Goal: Transaction & Acquisition: Purchase product/service

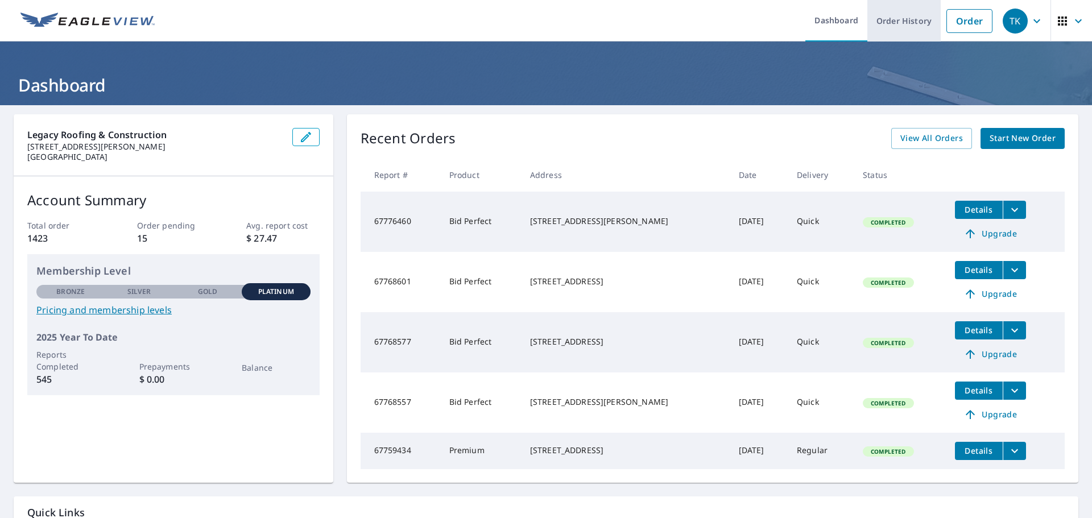
click at [914, 30] on link "Order History" at bounding box center [903, 21] width 73 height 42
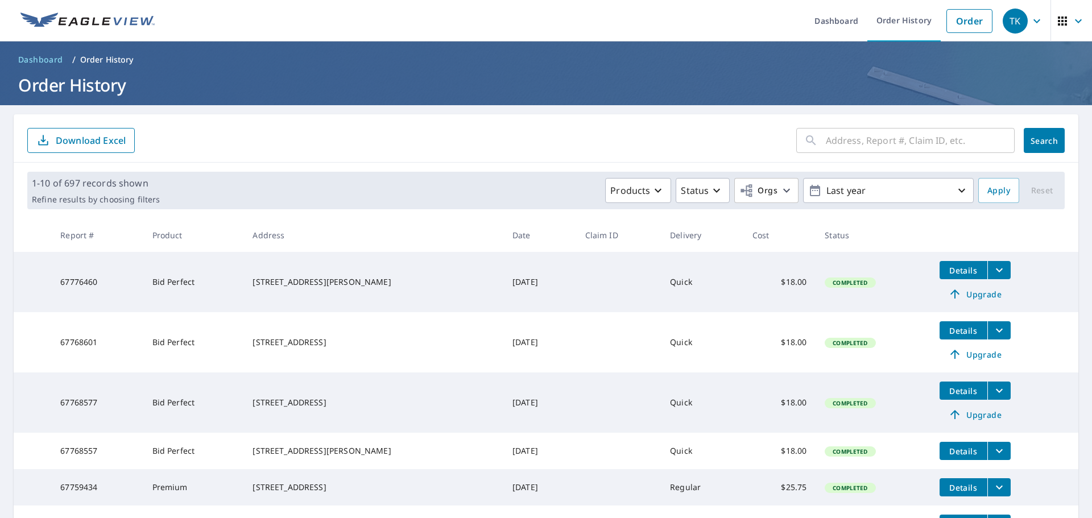
click at [875, 145] on input "text" at bounding box center [920, 141] width 189 height 32
type input "6408"
click button "Search" at bounding box center [1044, 140] width 41 height 25
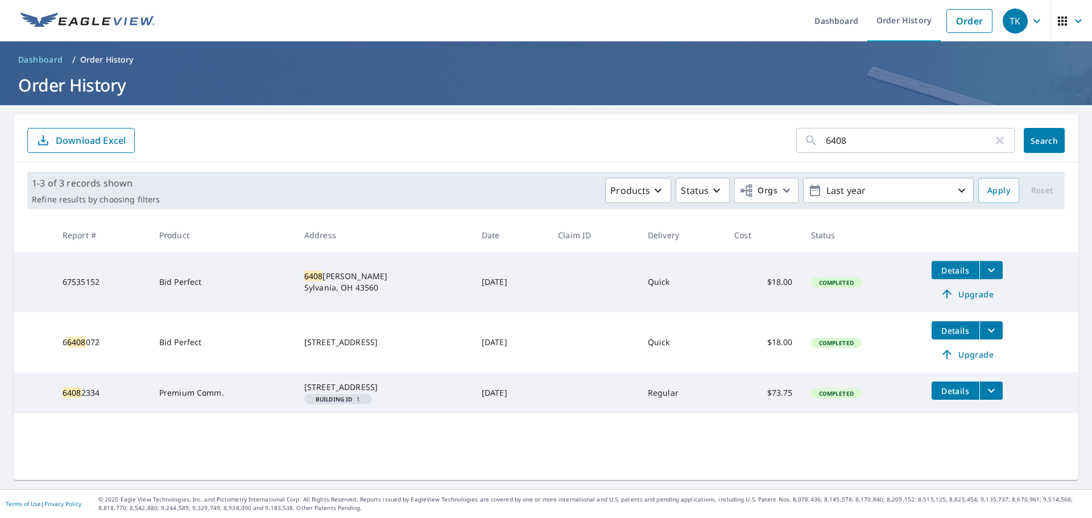
click at [991, 274] on icon "filesDropdownBtn-67535152" at bounding box center [991, 270] width 14 height 14
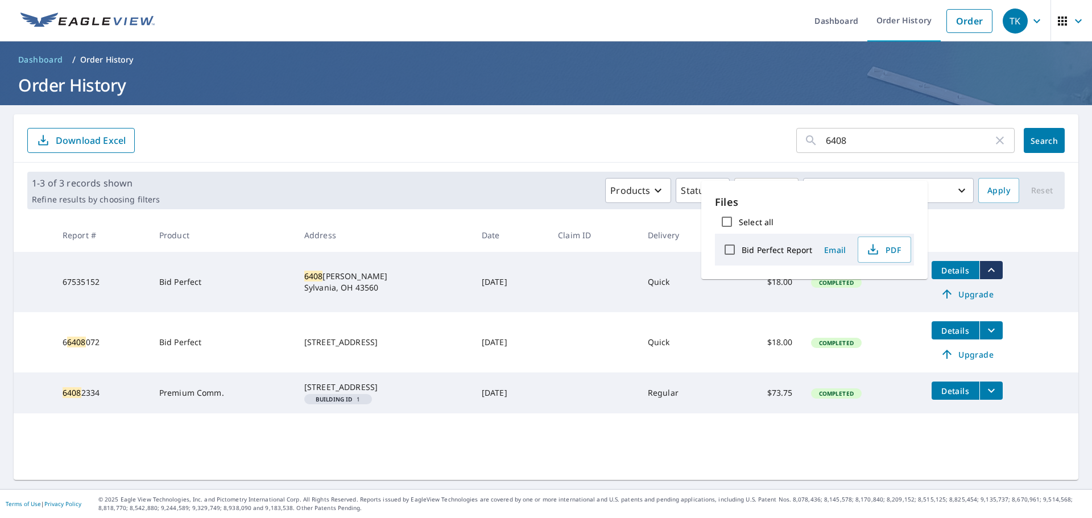
click at [991, 274] on icon "filesDropdownBtn-67535152" at bounding box center [991, 270] width 14 height 14
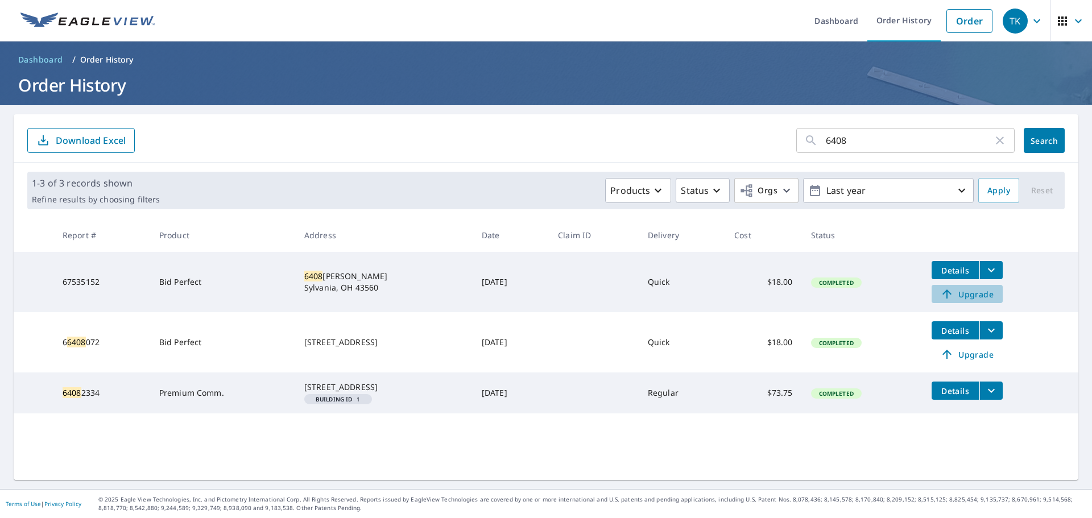
click at [967, 299] on span "Upgrade" at bounding box center [966, 294] width 57 height 14
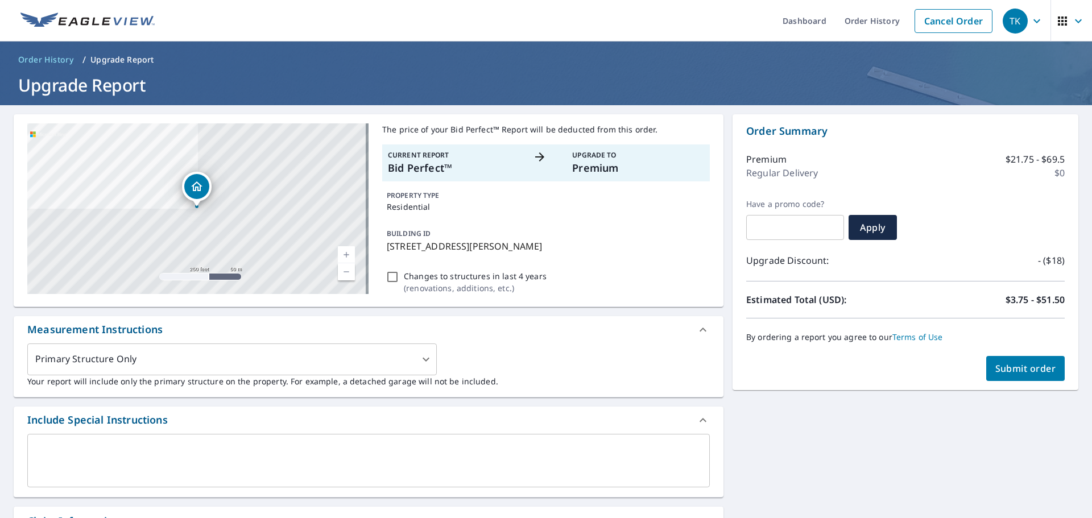
click at [405, 341] on div "Measurement Instructions" at bounding box center [369, 329] width 710 height 27
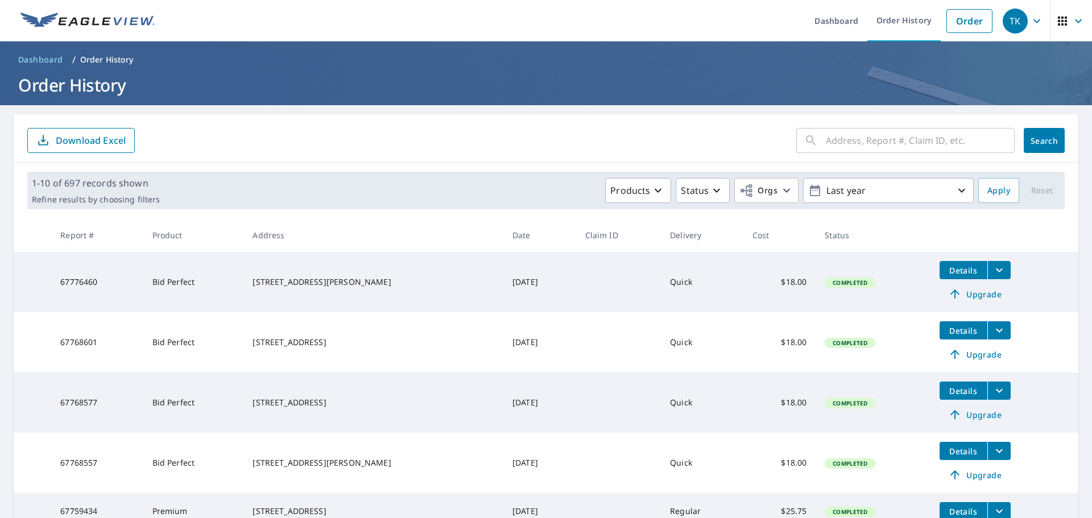
click at [887, 143] on input "text" at bounding box center [920, 141] width 189 height 32
type input "6408"
click button "Search" at bounding box center [1044, 140] width 41 height 25
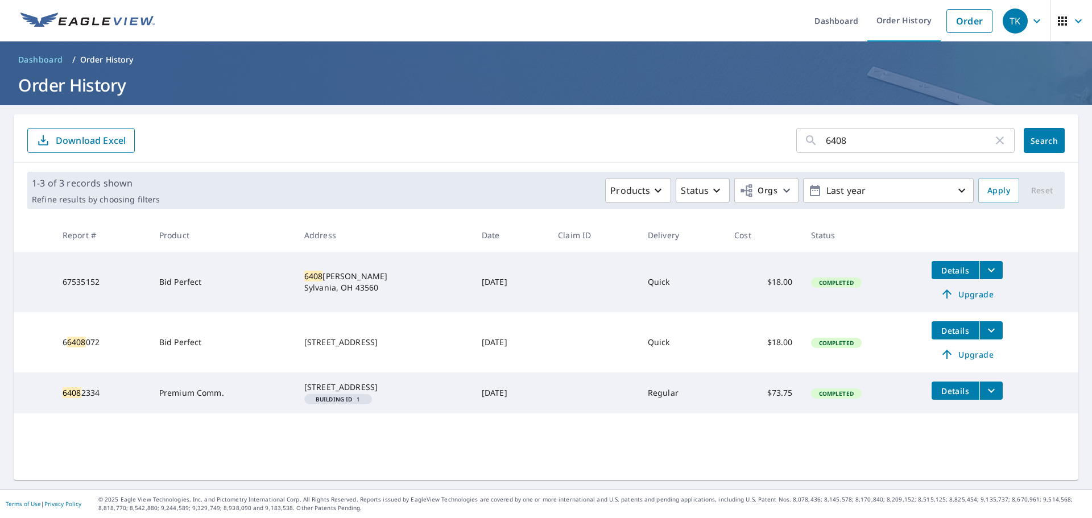
click at [692, 291] on td "Quick" at bounding box center [682, 282] width 86 height 60
click at [295, 278] on td "[STREET_ADDRESS][PERSON_NAME]" at bounding box center [383, 282] width 177 height 60
drag, startPoint x: 364, startPoint y: 289, endPoint x: 281, endPoint y: 269, distance: 84.8
click at [281, 269] on tr "67535152 Bid Perfect [STREET_ADDRESS][PERSON_NAME] [DATE] Quick $18.00 Complete…" at bounding box center [546, 282] width 1065 height 60
copy tr "[STREET_ADDRESS][PERSON_NAME]"
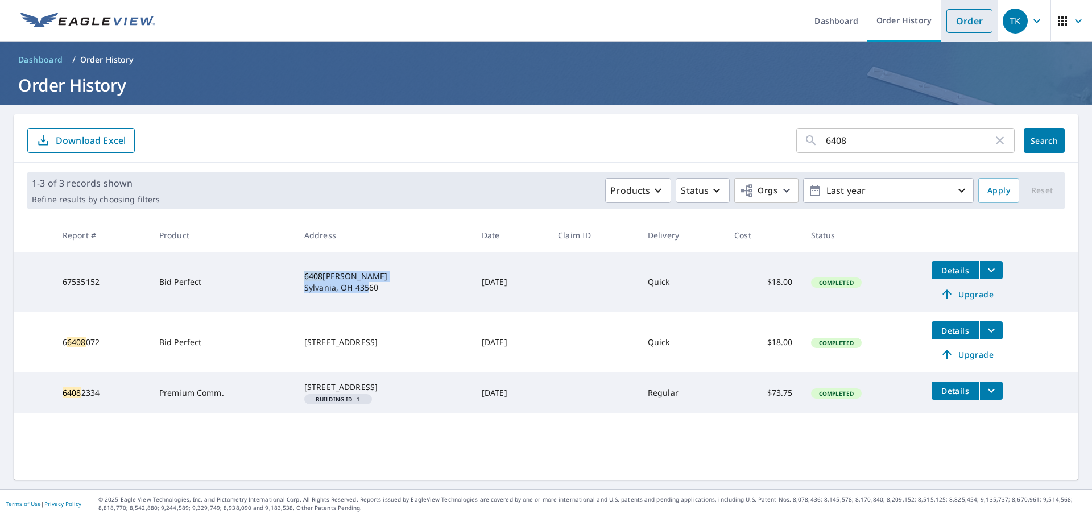
click at [962, 14] on link "Order" at bounding box center [969, 21] width 46 height 24
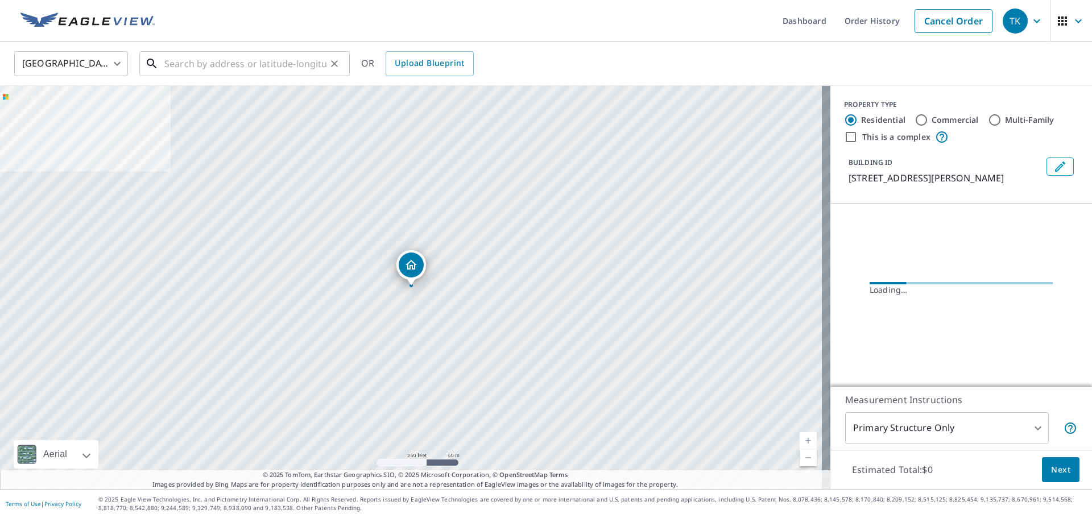
click at [284, 64] on input "text" at bounding box center [245, 64] width 162 height 32
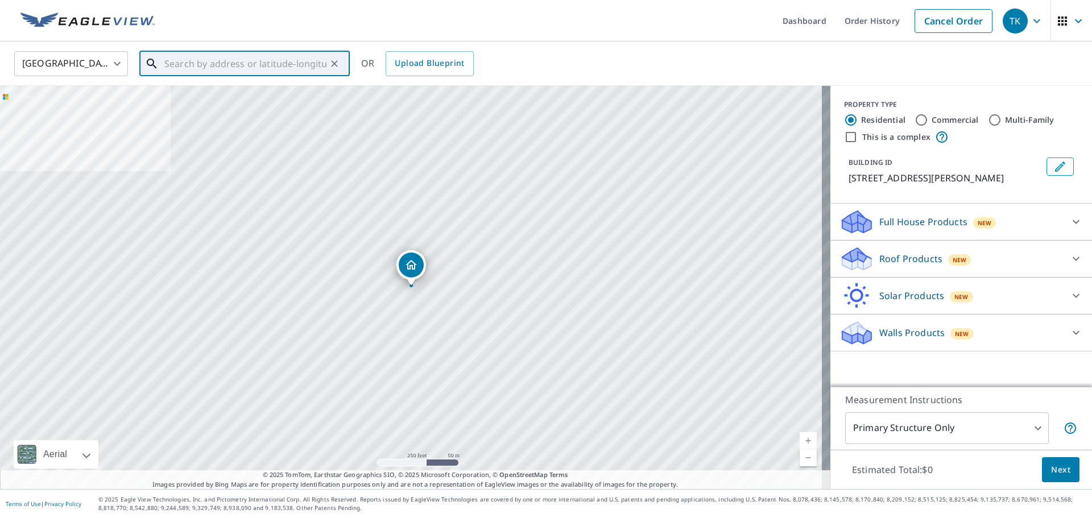
paste input "[STREET_ADDRESS][PERSON_NAME]"
click at [254, 90] on span "[STREET_ADDRESS][PERSON_NAME]" at bounding box center [251, 97] width 179 height 14
type input "[STREET_ADDRESS][PERSON_NAME]"
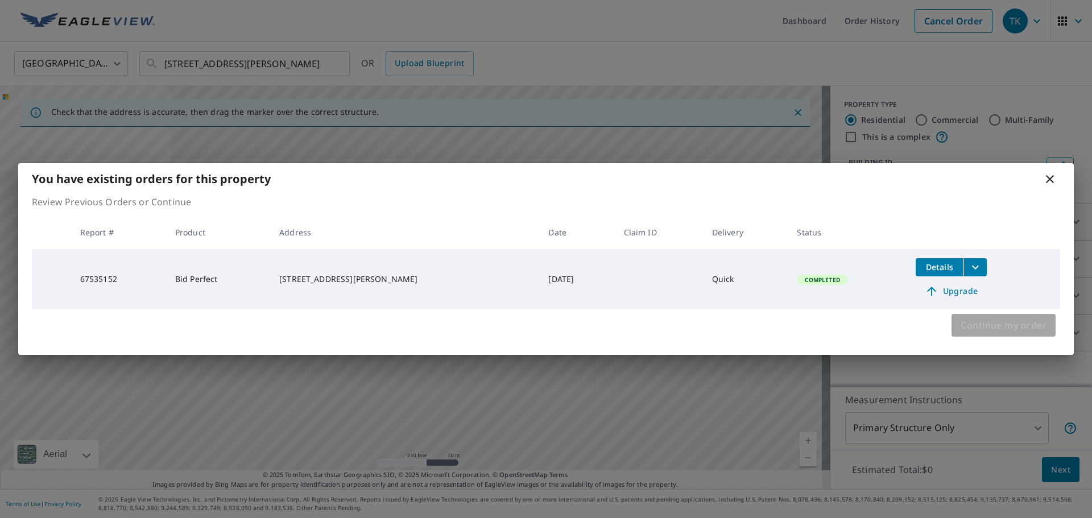
click at [999, 325] on span "Continue my order" at bounding box center [1003, 325] width 86 height 16
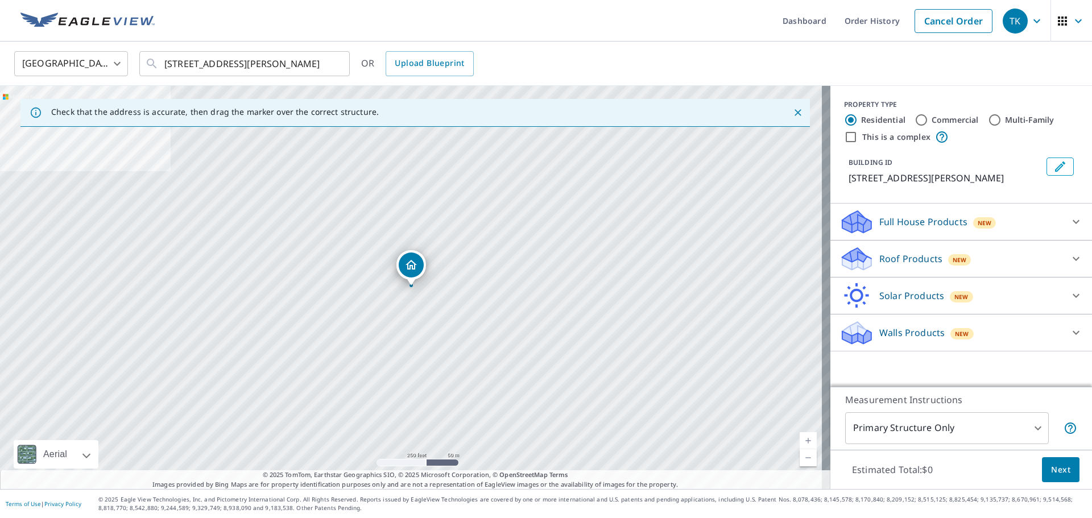
click at [1033, 215] on div "Full House Products New" at bounding box center [950, 222] width 223 height 27
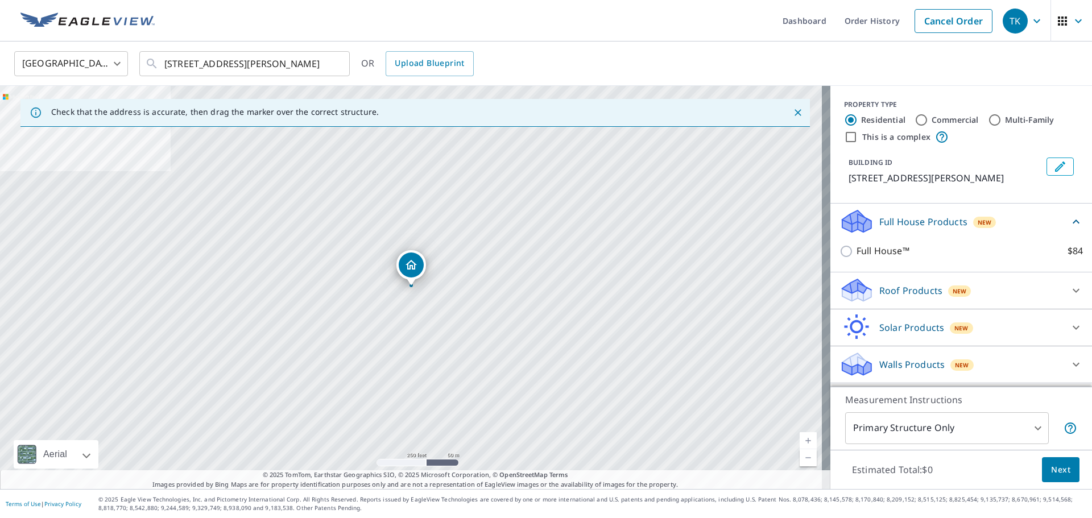
click at [1034, 215] on div "Full House Products New" at bounding box center [954, 221] width 230 height 27
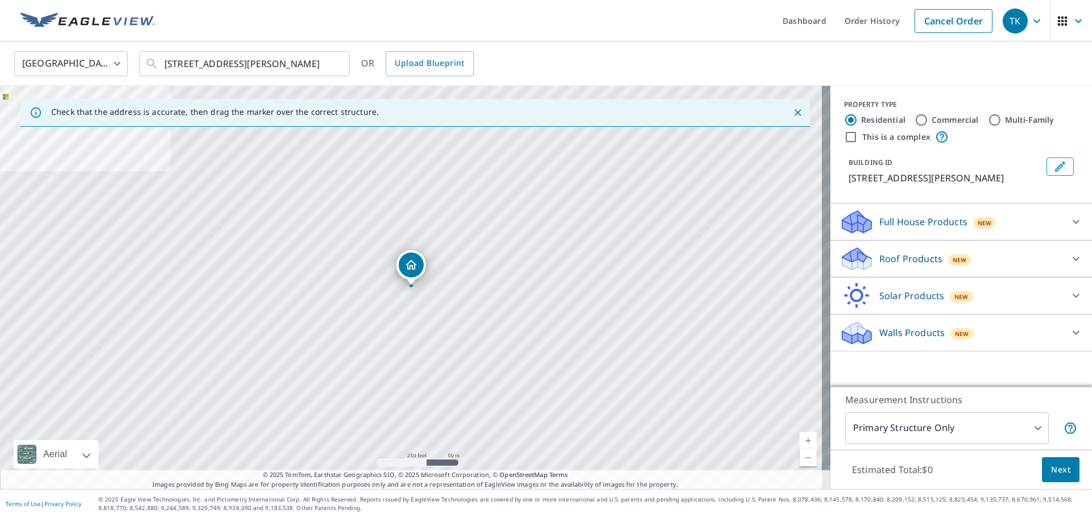
click at [998, 254] on div "Roof Products New" at bounding box center [950, 259] width 223 height 27
click at [1000, 252] on div "Roof Products New" at bounding box center [954, 258] width 230 height 27
click at [992, 275] on div "Roof Products New Premium $21.75 - $69.5 Gutter $13.75 Bid Perfect™ $18" at bounding box center [961, 259] width 262 height 37
click at [981, 323] on div "Walls Products New" at bounding box center [950, 333] width 223 height 27
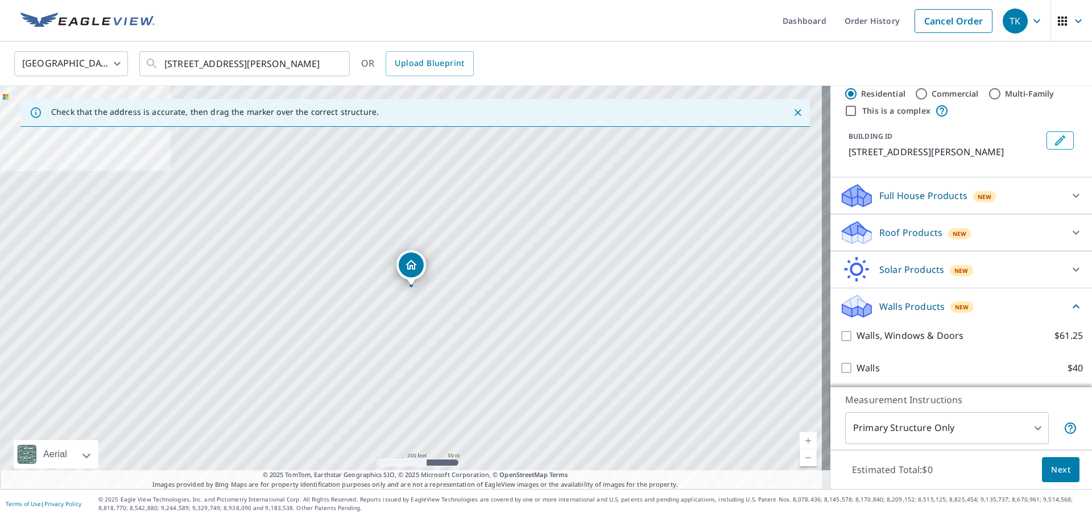
scroll to position [28, 0]
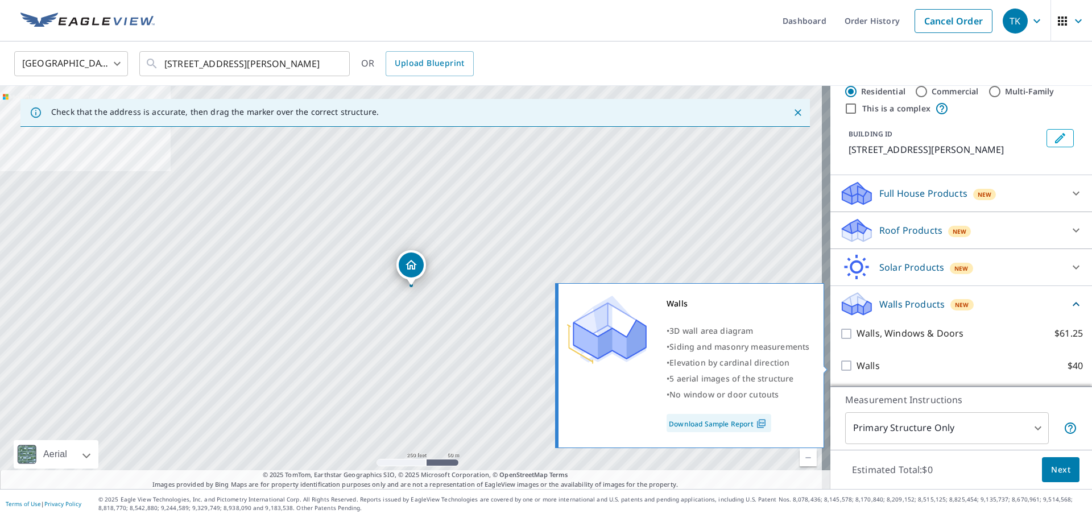
click at [842, 365] on input "Walls $40" at bounding box center [847, 366] width 17 height 14
checkbox input "true"
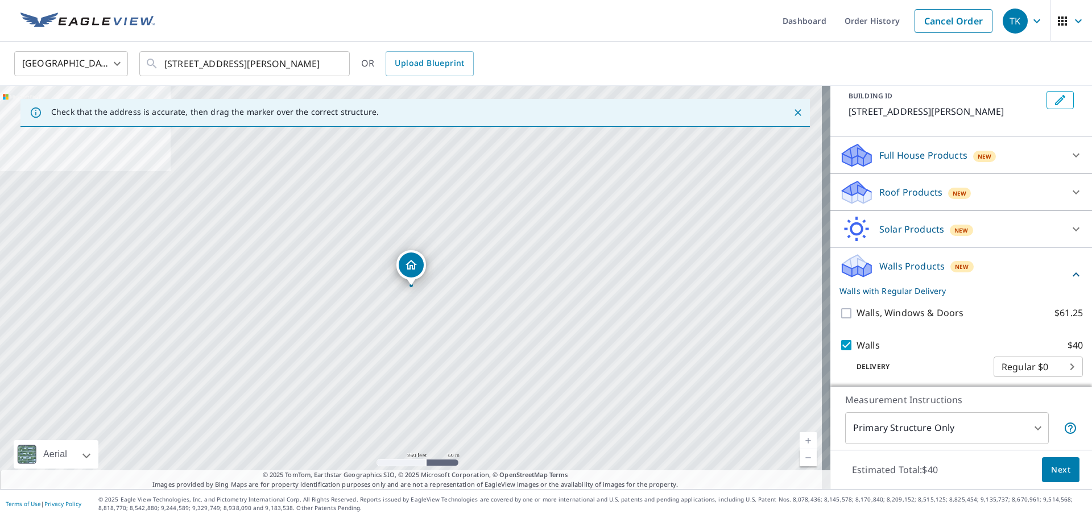
scroll to position [71, 0]
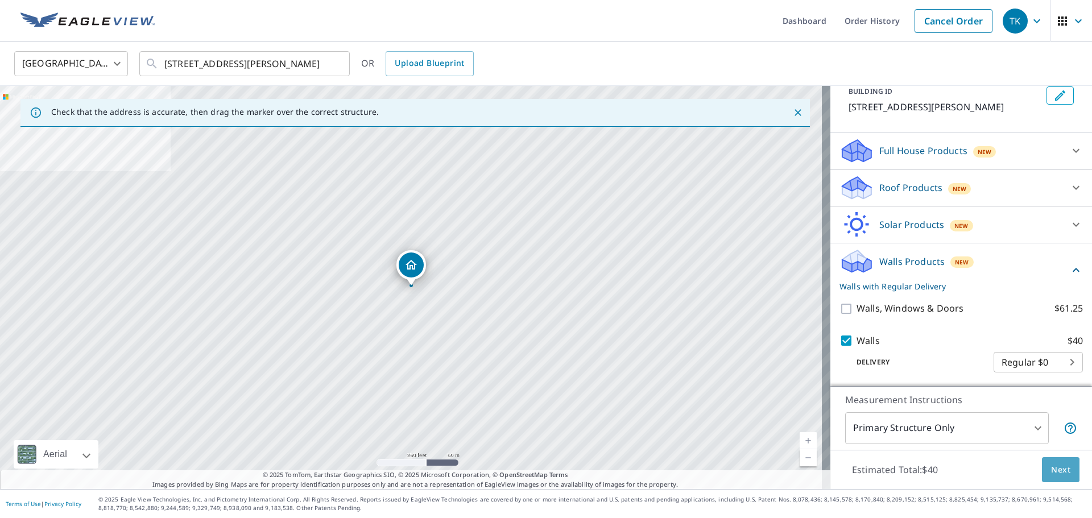
click at [1054, 467] on span "Next" at bounding box center [1060, 470] width 19 height 14
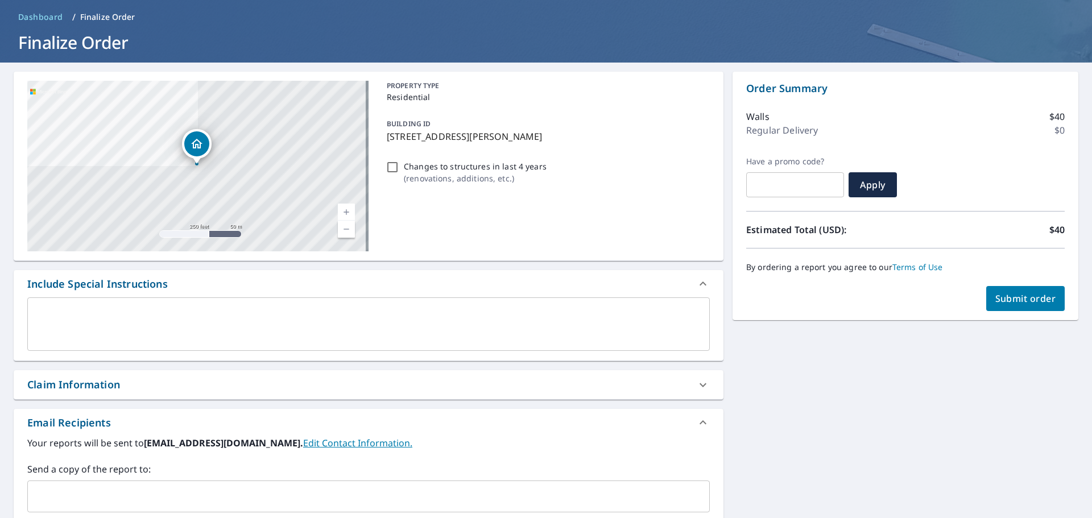
scroll to position [27, 0]
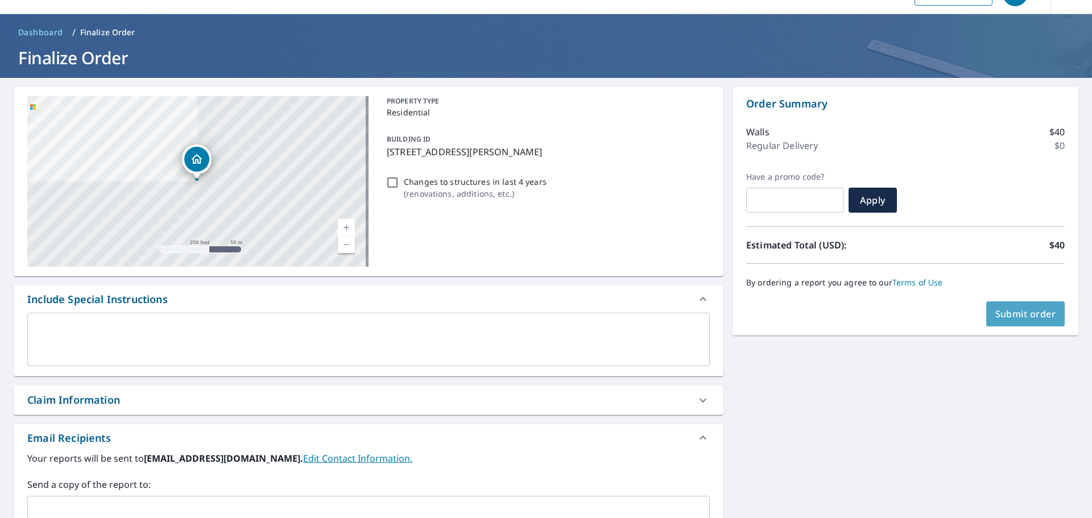
click at [1019, 318] on span "Submit order" at bounding box center [1025, 314] width 61 height 13
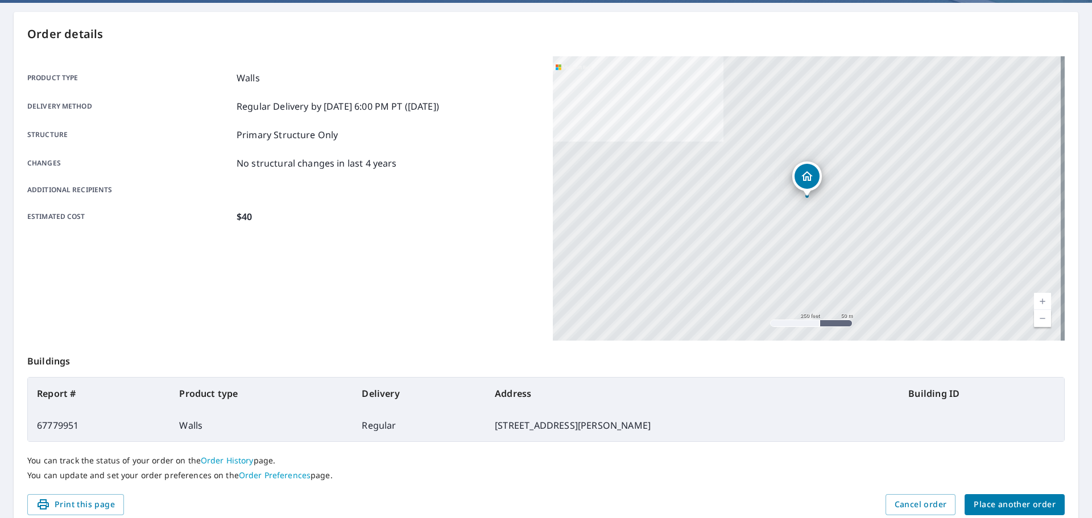
scroll to position [141, 0]
